Goal: Information Seeking & Learning: Learn about a topic

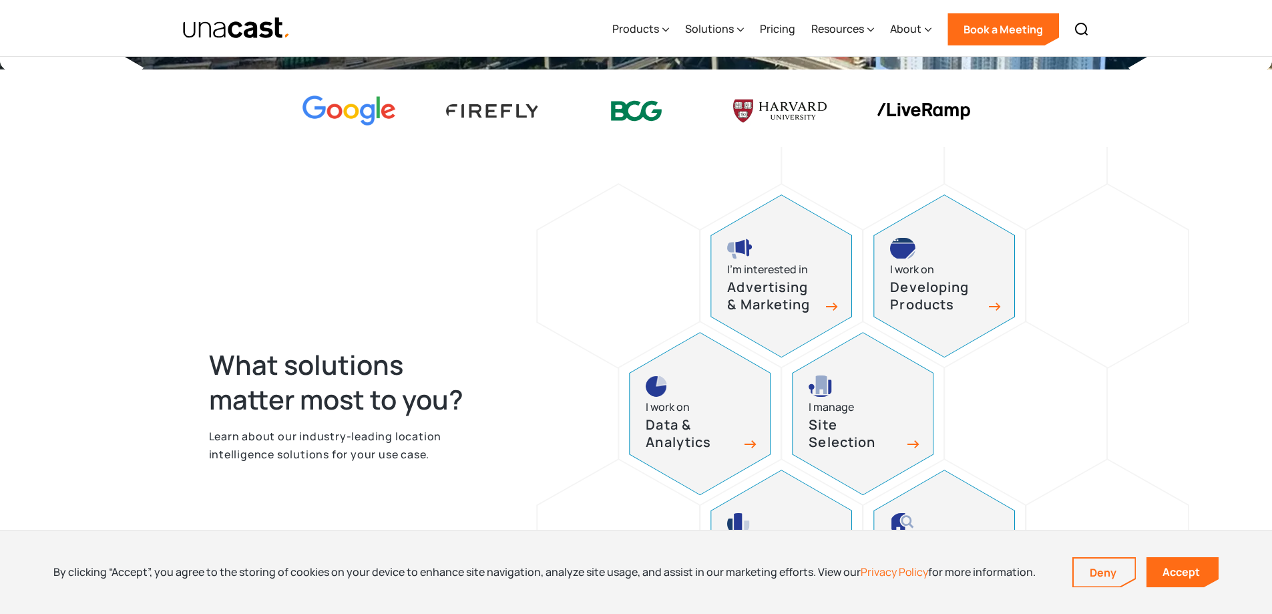
scroll to position [601, 0]
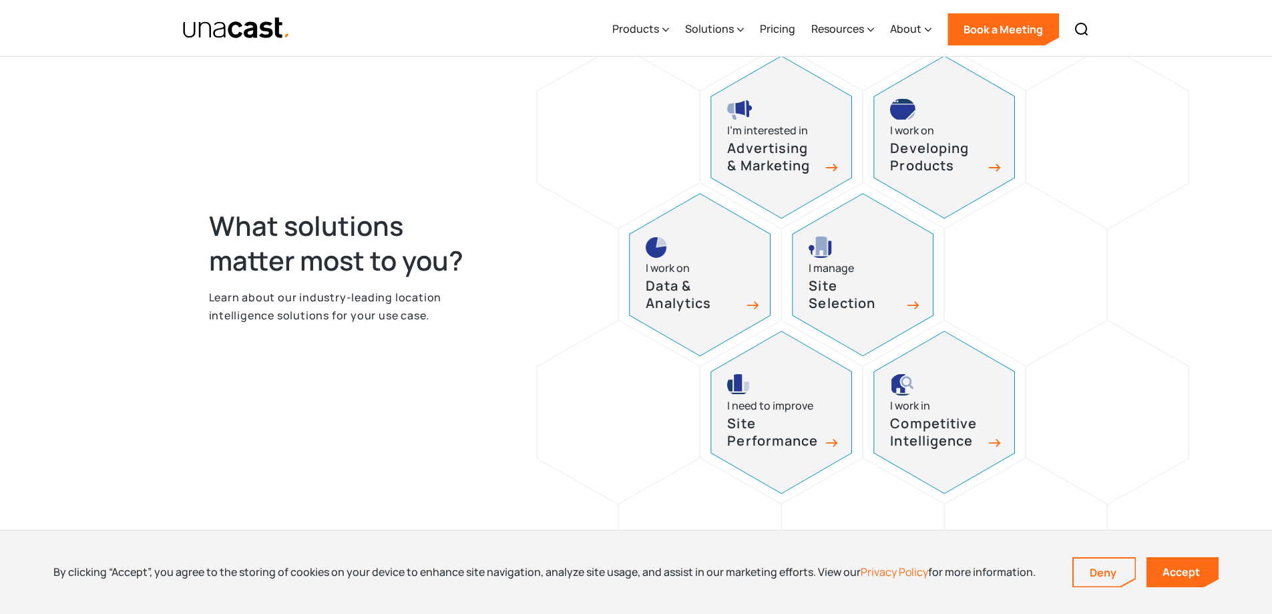
click at [737, 288] on h3 "Data & Analytics" at bounding box center [692, 294] width 93 height 35
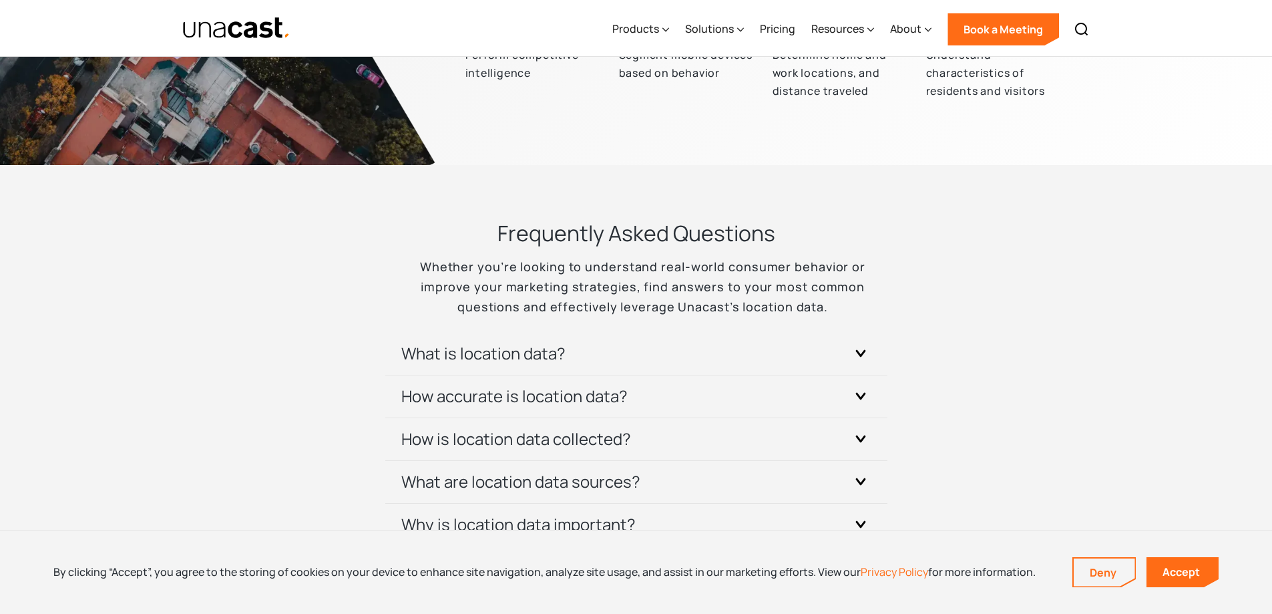
scroll to position [3807, 0]
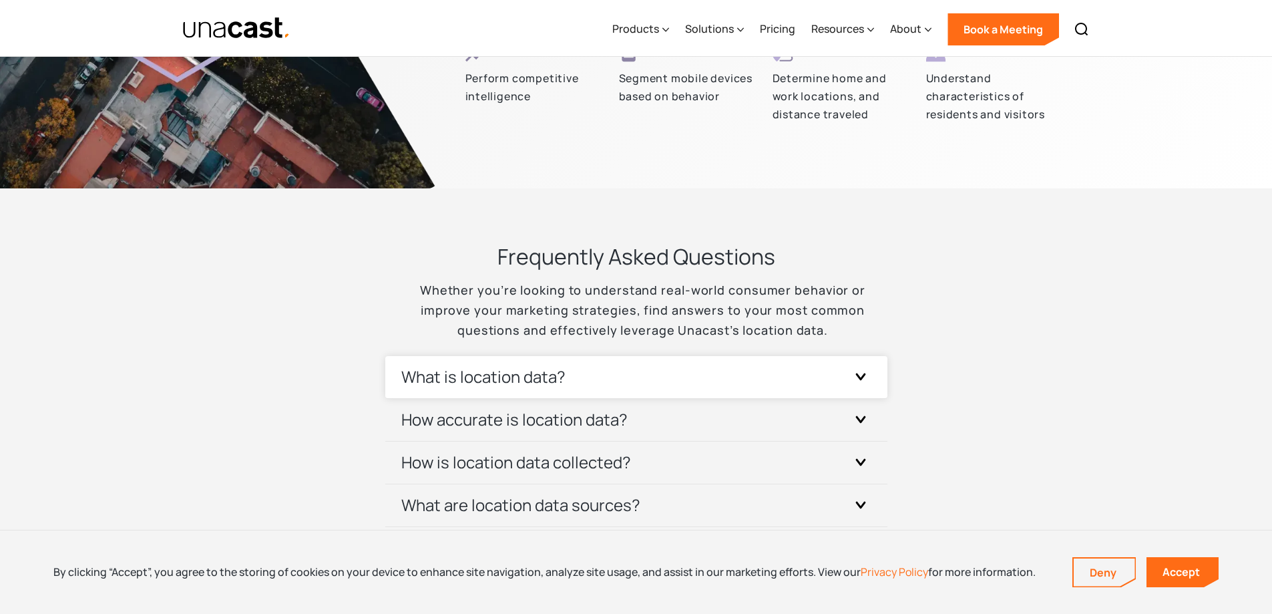
click at [542, 375] on h3 "What is location data?" at bounding box center [483, 376] width 164 height 21
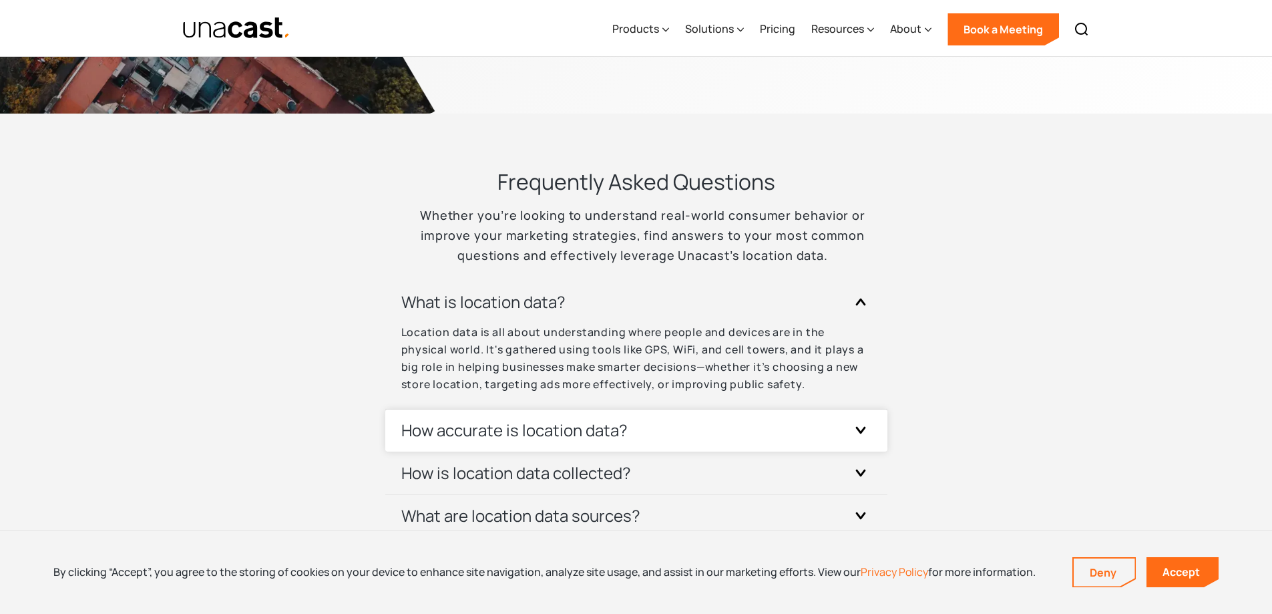
scroll to position [3940, 0]
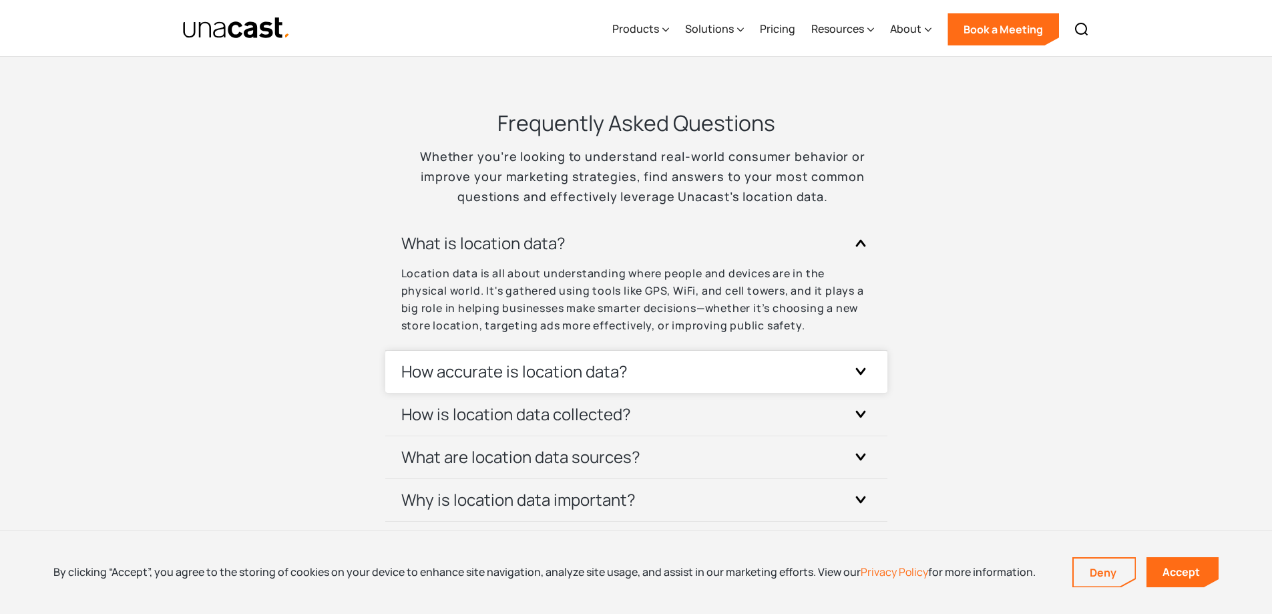
drag, startPoint x: 542, startPoint y: 355, endPoint x: 885, endPoint y: 391, distance: 344.6
click at [543, 355] on div "How accurate is location data?" at bounding box center [636, 372] width 470 height 42
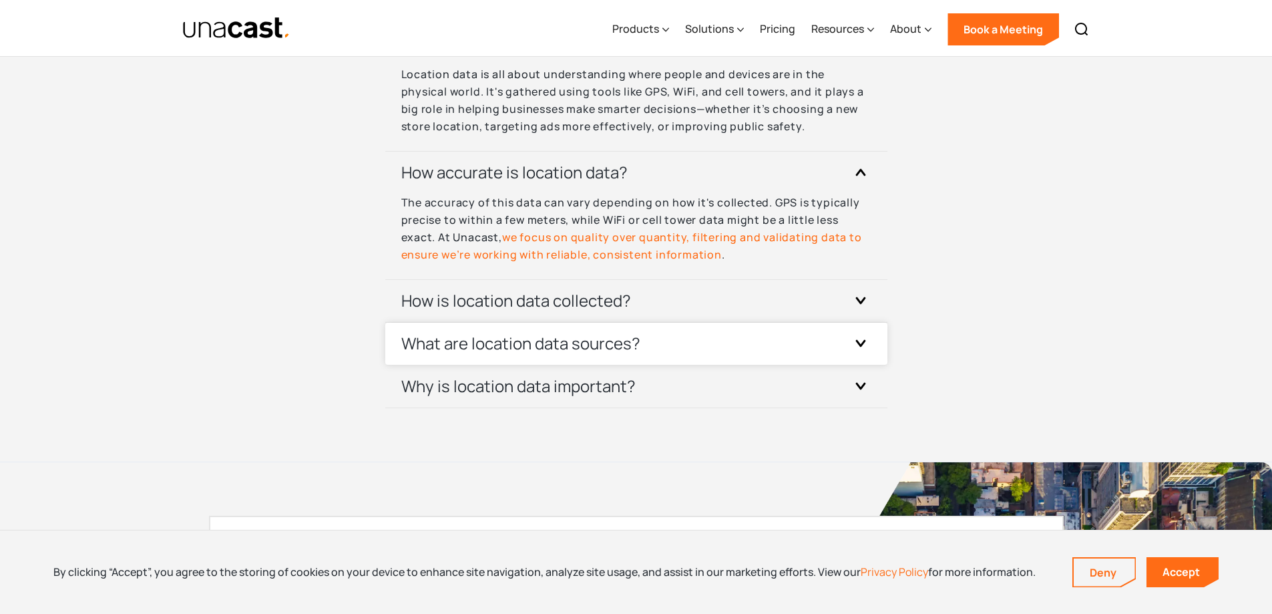
scroll to position [4140, 0]
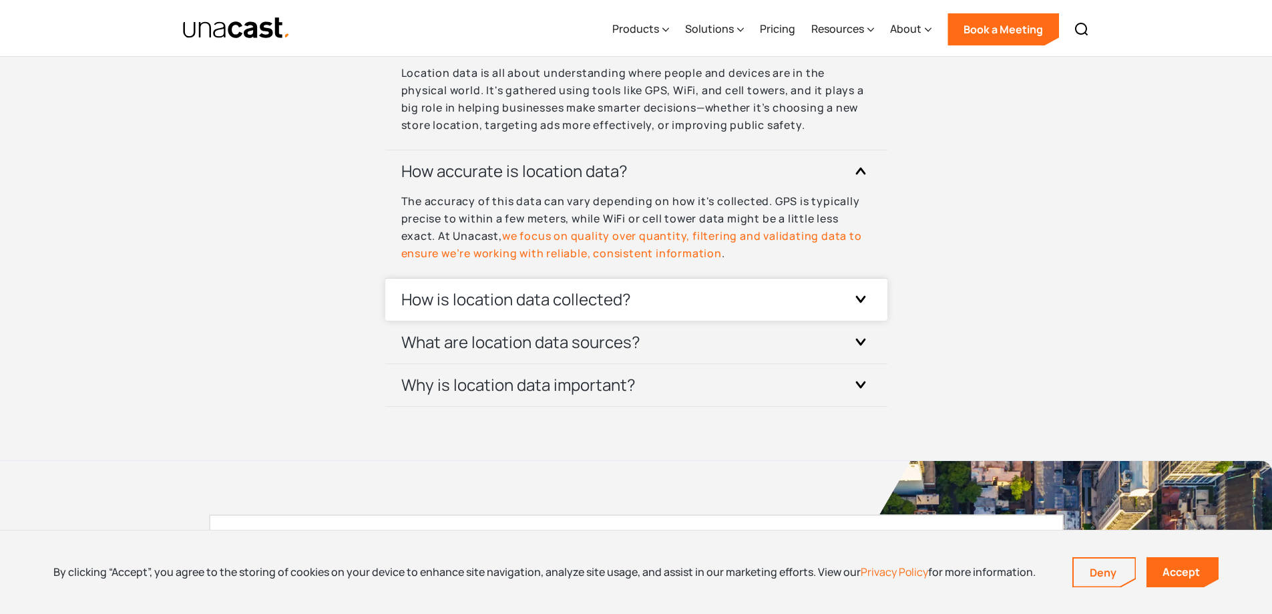
click at [717, 309] on div "How is location data collected?" at bounding box center [636, 299] width 470 height 42
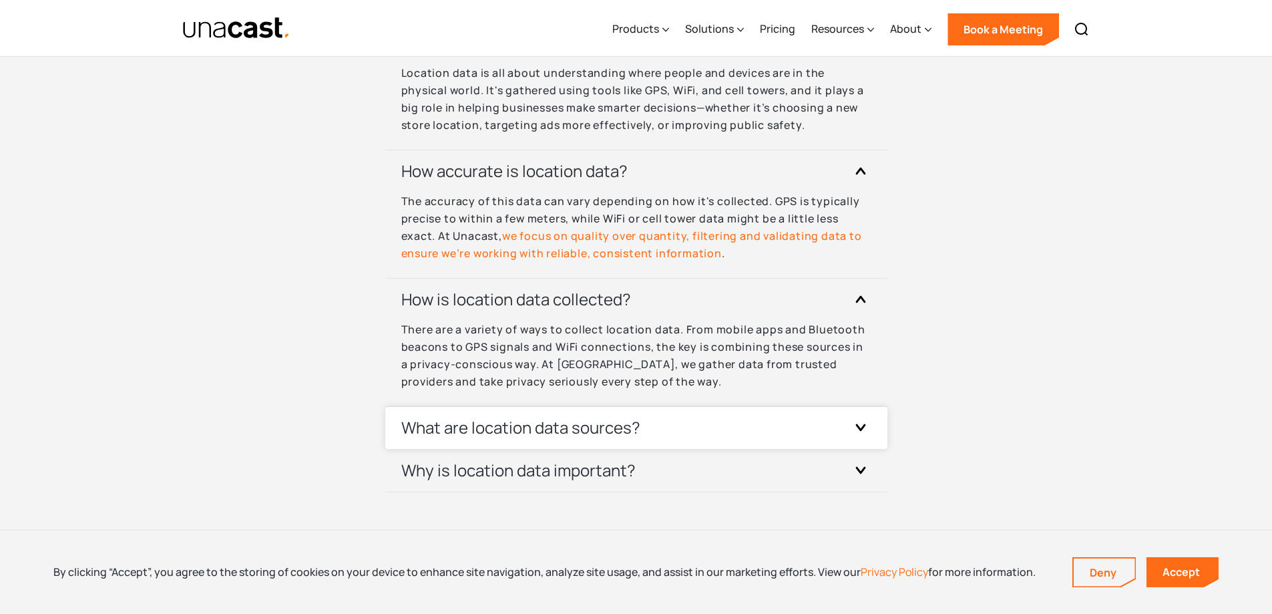
click at [702, 427] on div "What are location data sources?" at bounding box center [636, 428] width 470 height 42
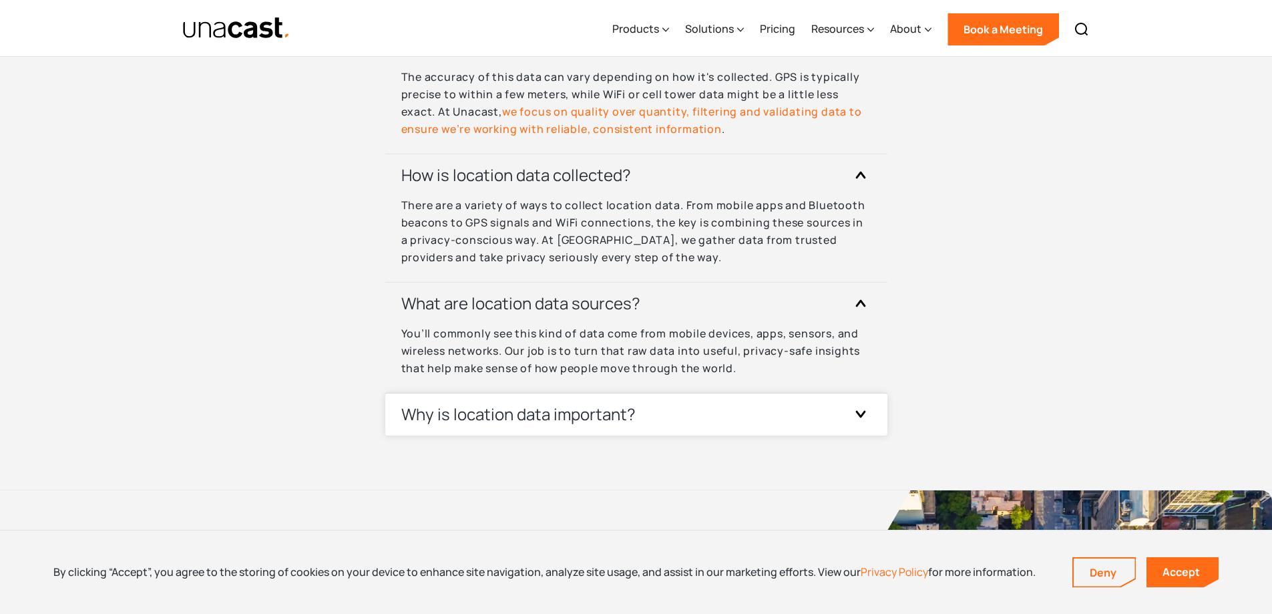
scroll to position [4274, 0]
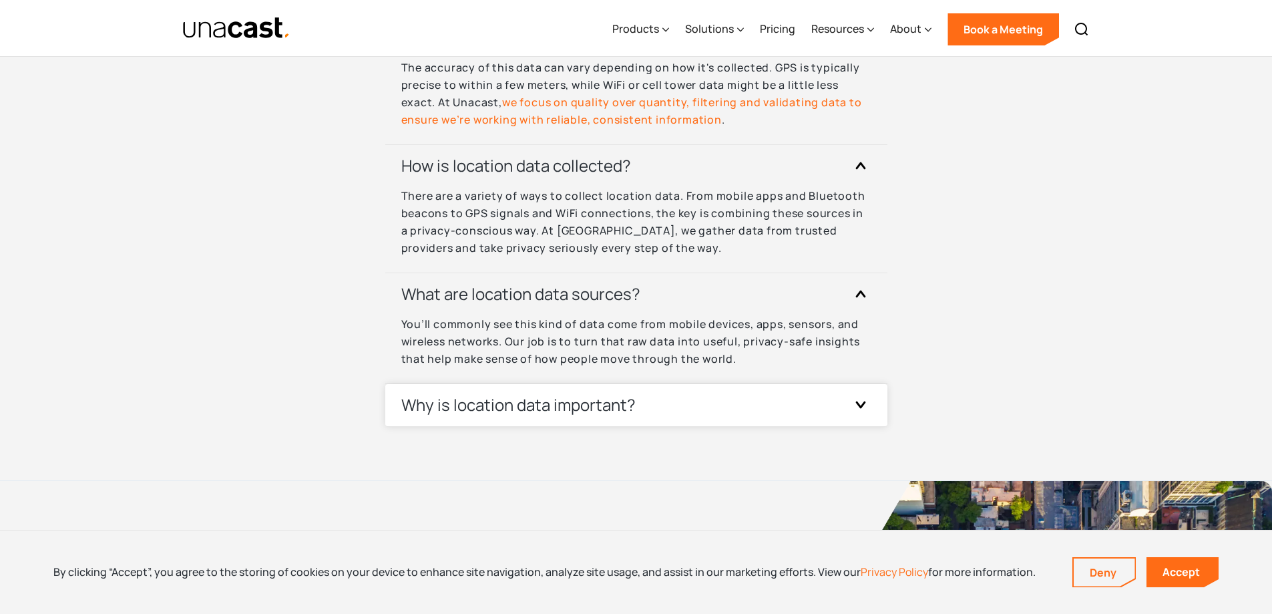
click at [793, 407] on div "Why is location data important?" at bounding box center [636, 405] width 470 height 42
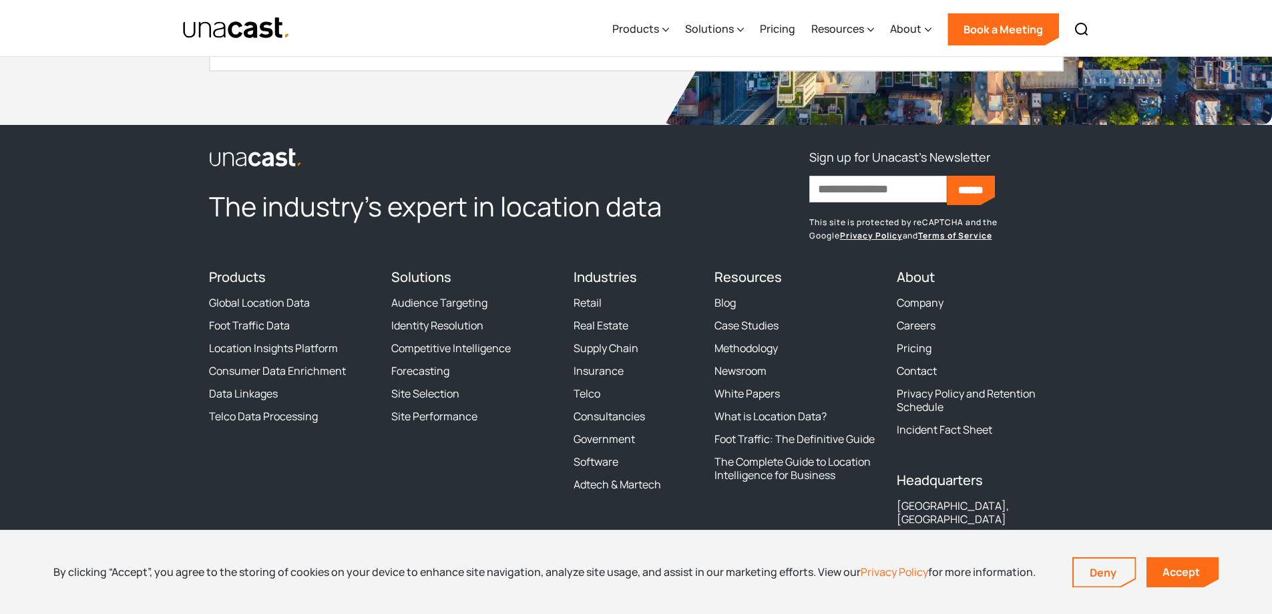
scroll to position [5105, 0]
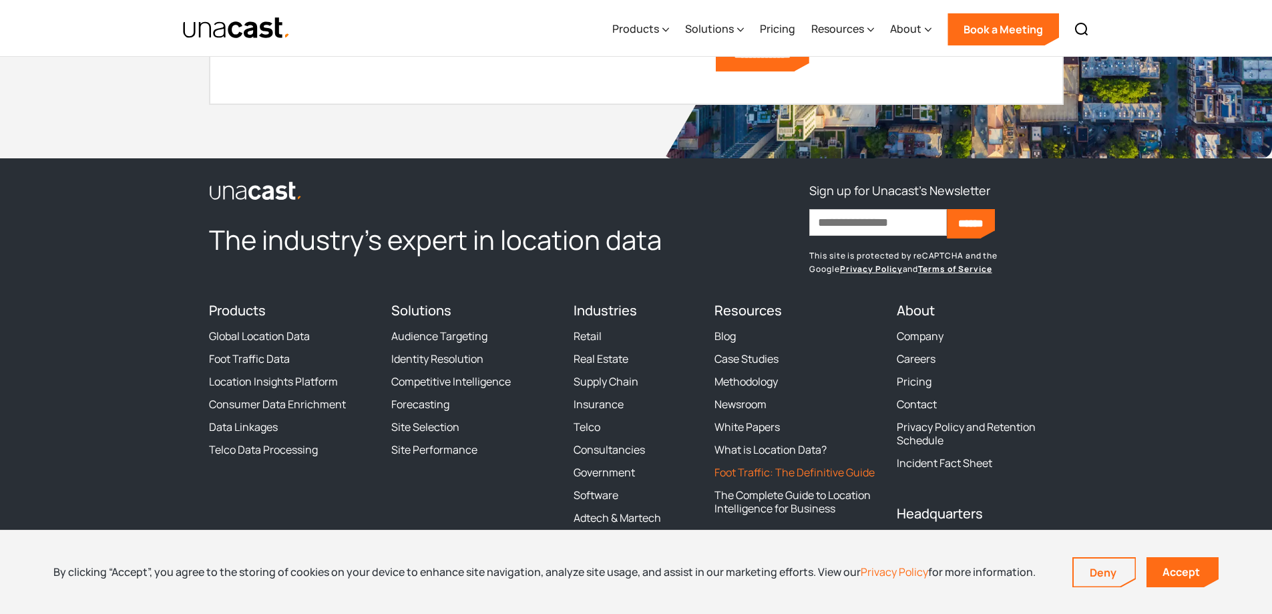
click at [814, 467] on link "Foot Traffic: The Definitive Guide" at bounding box center [795, 471] width 160 height 13
